Goal: Book appointment/travel/reservation

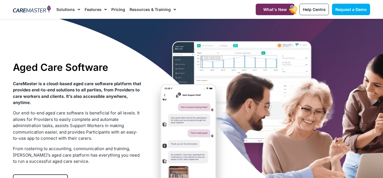
click at [246, 130] on div "Aged Care Software CareMaster is a cloud-based aged care software platform that…" at bounding box center [191, 127] width 363 height 216
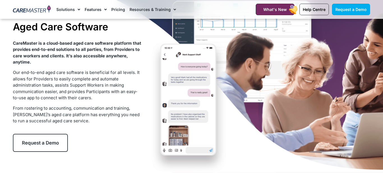
click at [50, 141] on span "Request a Demo" at bounding box center [40, 143] width 37 height 6
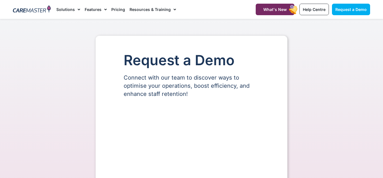
select select "**"
